Goal: Communication & Community: Share content

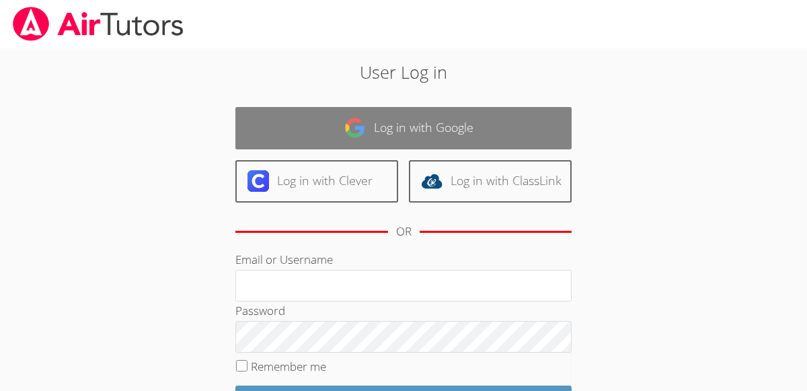
click at [393, 131] on link "Log in with Google" at bounding box center [403, 128] width 336 height 42
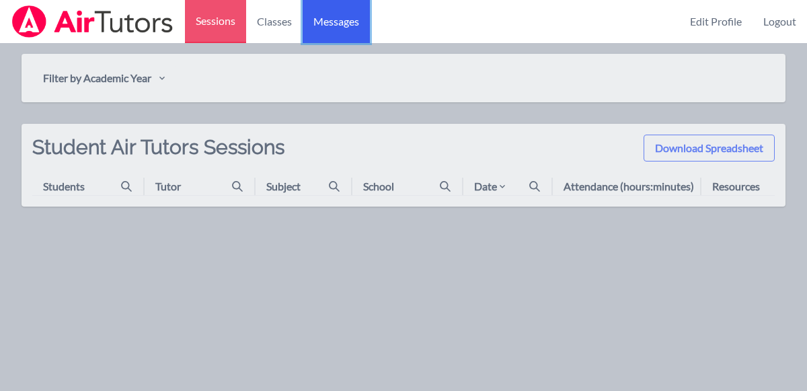
click at [347, 19] on span "Messages" at bounding box center [336, 21] width 46 height 16
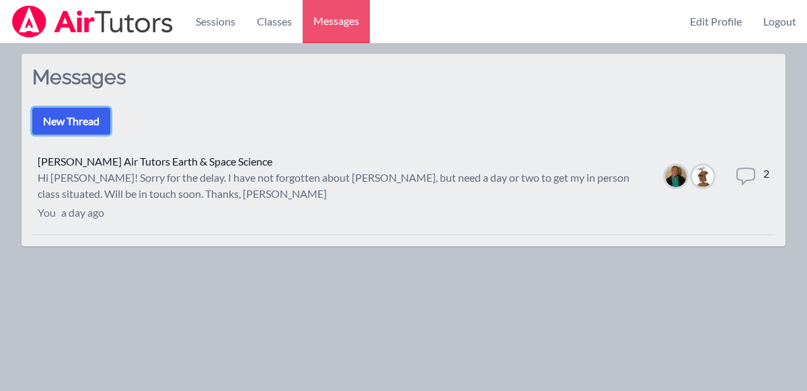
click at [83, 130] on button "New Thread" at bounding box center [71, 121] width 78 height 27
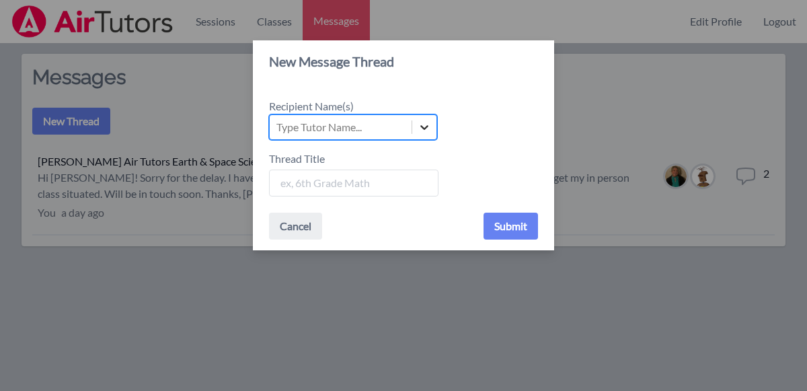
click at [431, 118] on div at bounding box center [424, 127] width 24 height 24
click at [278, 119] on input "Recipient Name(s) Select is focused ,type to refine list, press Down to open th…" at bounding box center [276, 127] width 1 height 16
click at [488, 112] on div "Recipient Name(s) Use Up and Down to choose options, press Enter to select the …" at bounding box center [403, 119] width 269 height 42
click at [643, 94] on div "New Message Thread Recipient Name(s) Type Tutor Name... Thread Title Cancel Sub…" at bounding box center [403, 195] width 807 height 391
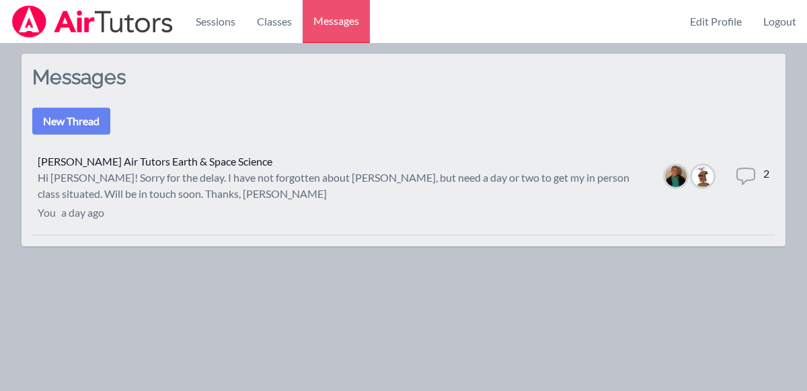
click at [753, 172] on icon at bounding box center [746, 176] width 22 height 22
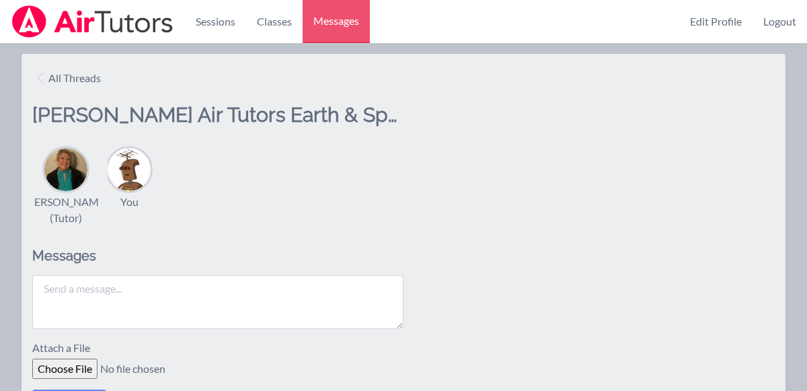
click at [93, 289] on textarea at bounding box center [217, 302] width 371 height 54
click at [64, 168] on img at bounding box center [65, 169] width 43 height 43
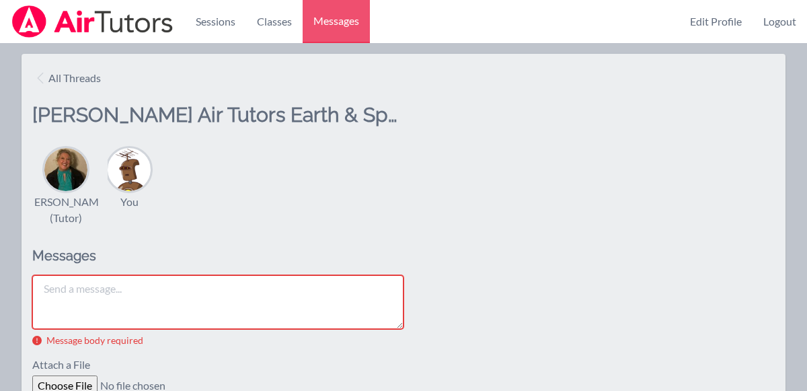
click at [57, 293] on textarea at bounding box center [217, 302] width 371 height 54
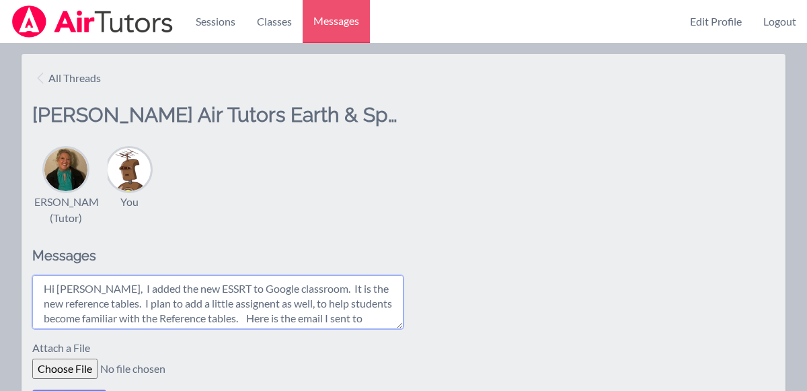
scroll to position [10, 0]
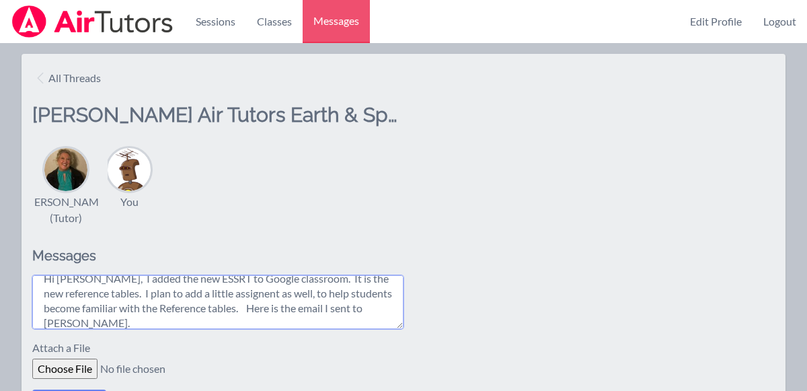
click at [170, 317] on textarea "Hi [PERSON_NAME], I added the new ESSRT to Google classroom. It is the new refe…" at bounding box center [217, 302] width 371 height 54
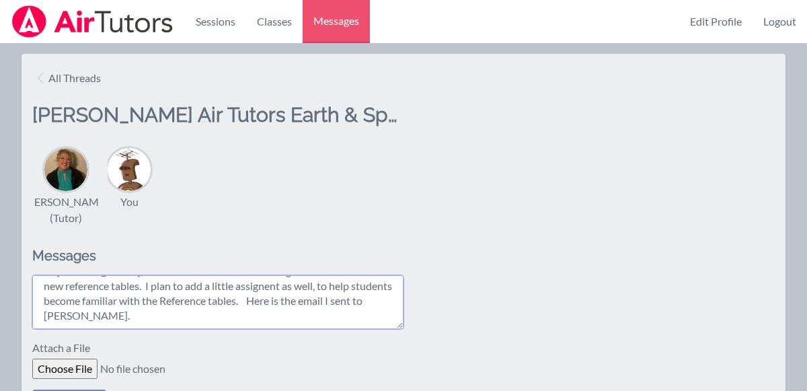
scroll to position [54, 0]
click at [74, 301] on textarea "Hi [PERSON_NAME], I added the new ESSRT to Google classroom. It is the new refe…" at bounding box center [217, 302] width 371 height 54
click at [60, 306] on textarea "Hi [PERSON_NAME], I added the new ESSRT to Google classroom. It is the new refe…" at bounding box center [217, 302] width 371 height 54
paste textarea "Lo Ipsum, D sitame co adip e seddoe te incididun utlabo. Et dolo ma Ali. Enim a…"
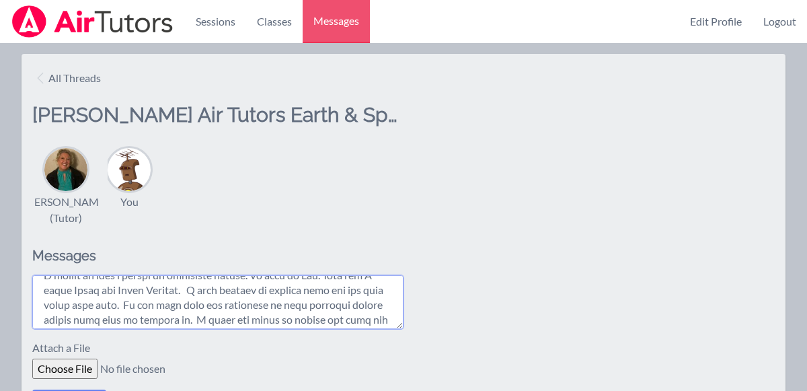
scroll to position [86, 0]
click at [342, 293] on textarea at bounding box center [217, 302] width 371 height 54
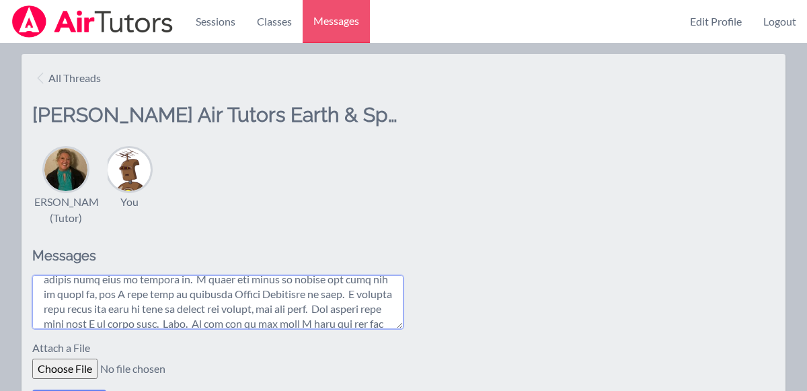
scroll to position [124, 0]
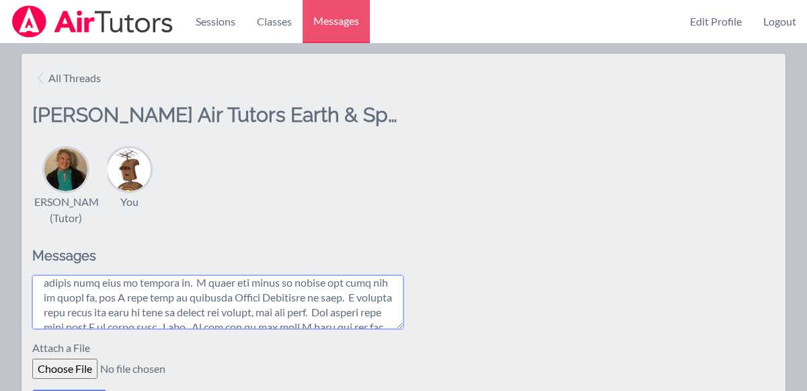
click at [337, 300] on textarea at bounding box center [217, 302] width 371 height 54
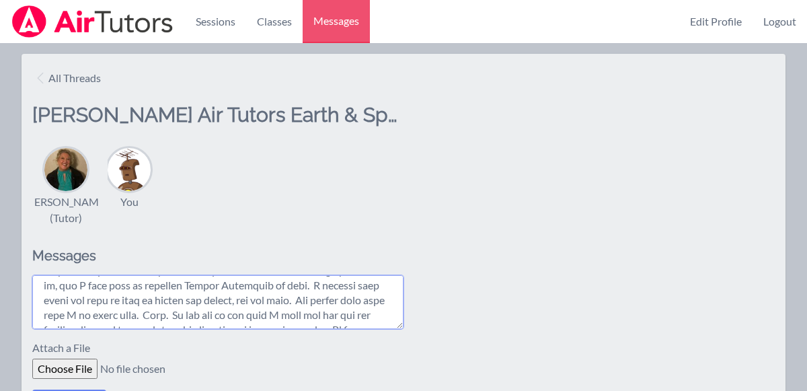
scroll to position [137, 0]
click at [334, 299] on textarea at bounding box center [217, 302] width 371 height 54
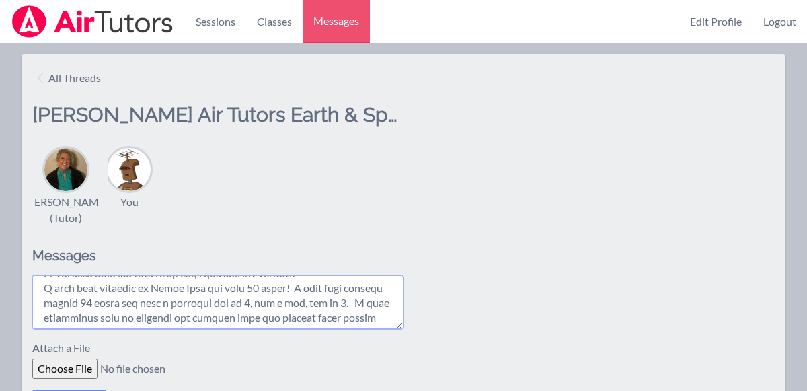
scroll to position [296, 0]
click at [349, 287] on textarea at bounding box center [217, 302] width 371 height 54
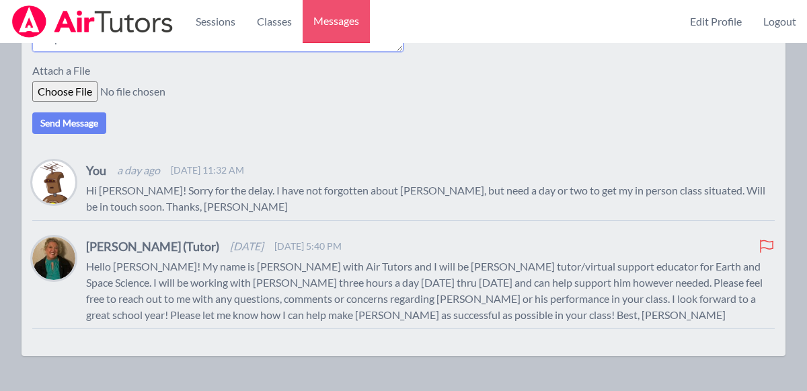
scroll to position [279, 0]
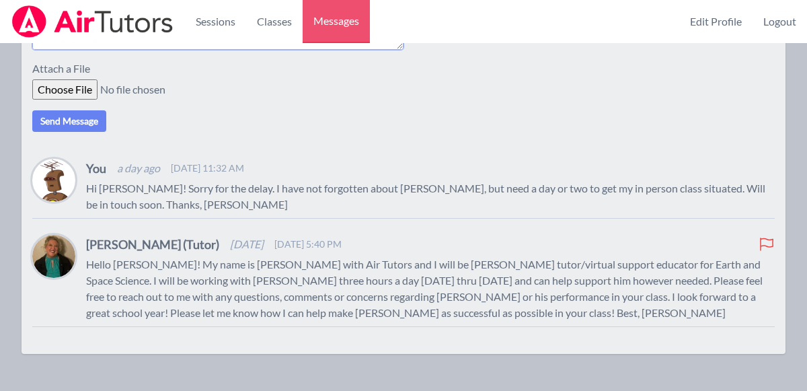
type textarea "Lo Ips, D sitam con adi ELITS do Eiusmo temporinc. Ut la etd mag aliquaeni admi…"
click at [73, 85] on input "file" at bounding box center [135, 89] width 206 height 20
type input "C:\fakepath\ESSRT Color ([PERSON_NAME]).pdf"
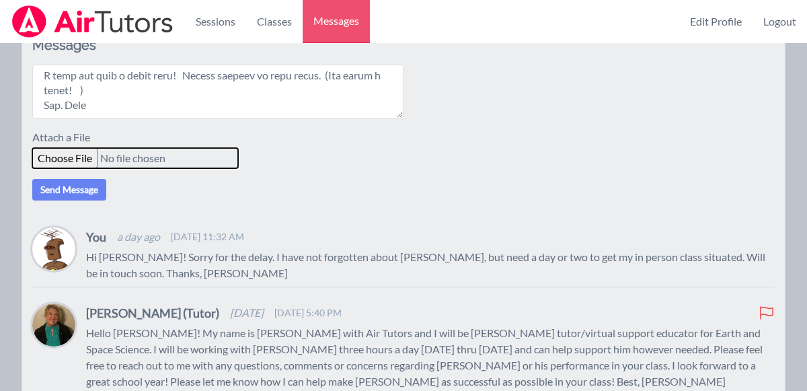
scroll to position [209, 0]
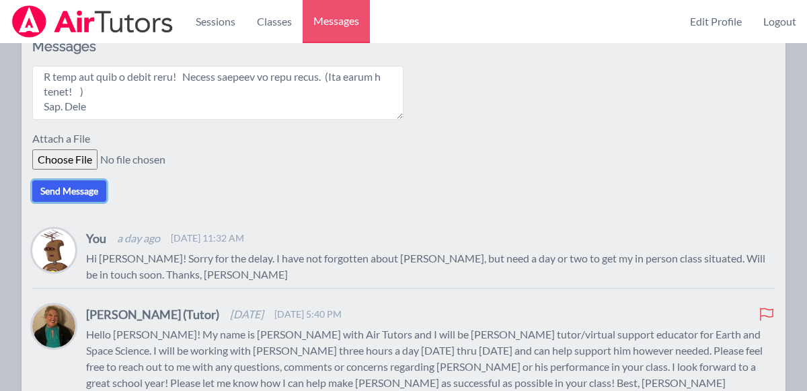
click at [50, 188] on button "Send Message" at bounding box center [69, 191] width 74 height 22
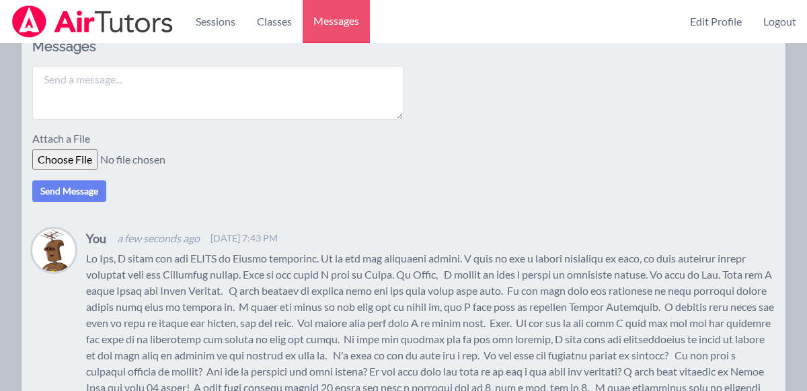
scroll to position [0, 0]
